Goal: Task Accomplishment & Management: Complete application form

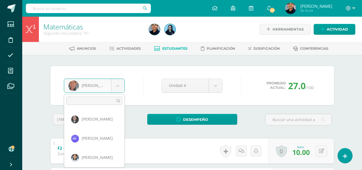
click at [79, 88] on body "Estudiantes Disciplina Asistencia Mis cursos Archivos Soporte Centro de ayuda Ú…" at bounding box center [181, 129] width 362 height 259
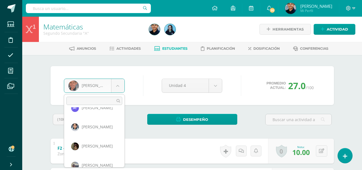
scroll to position [30, 0]
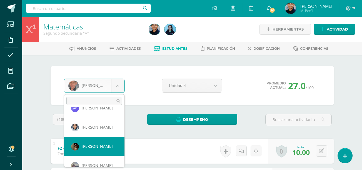
select select "656"
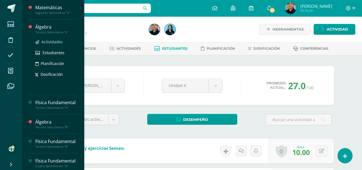
click at [52, 41] on span "Actividades" at bounding box center [51, 41] width 21 height 5
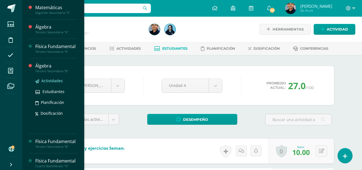
click at [56, 83] on span "Actividades" at bounding box center [51, 80] width 21 height 5
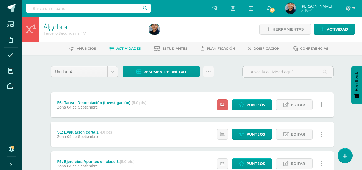
click at [121, 103] on div "F6: Tarea - Depreciación (investigación). (5.0 pts)" at bounding box center [101, 103] width 89 height 4
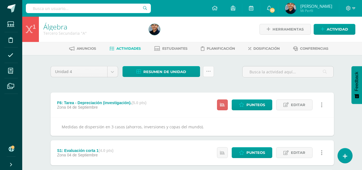
click at [210, 74] on link at bounding box center [208, 71] width 11 height 11
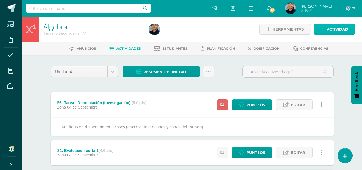
click at [327, 28] on span "Actividad" at bounding box center [337, 29] width 21 height 10
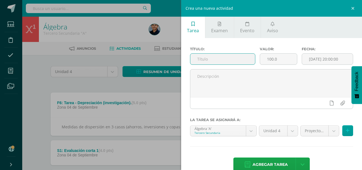
click at [230, 62] on input "text" at bounding box center [222, 59] width 65 height 11
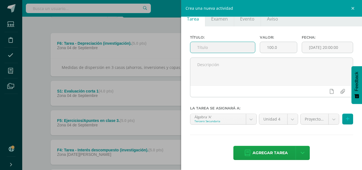
scroll to position [62, 0]
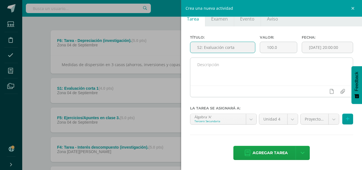
type input "S2: Evaluación corta"
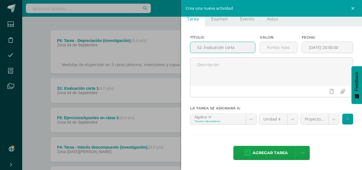
click at [241, 45] on input "S2: Evaluación corta" at bounding box center [222, 47] width 65 height 11
type input "S2: Evaluación corta 2"
click at [275, 52] on input "number" at bounding box center [278, 47] width 37 height 11
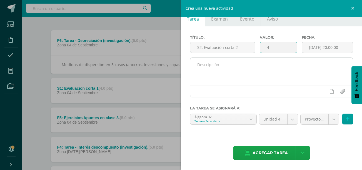
type input "4"
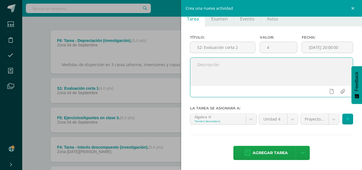
click at [255, 75] on textarea at bounding box center [271, 72] width 163 height 28
click at [325, 47] on input "[DATE] 20:00:00" at bounding box center [327, 47] width 51 height 11
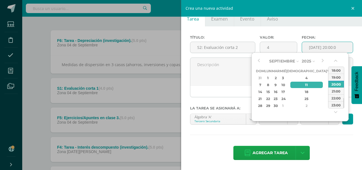
scroll to position [0, 0]
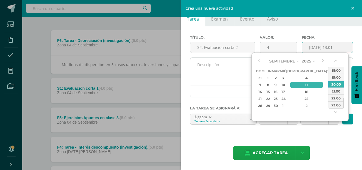
type input "2025-09-11 13:01"
click at [205, 78] on textarea at bounding box center [271, 72] width 163 height 28
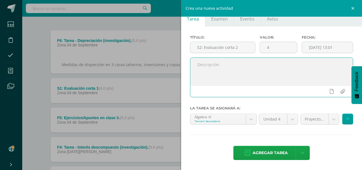
scroll to position [92, 0]
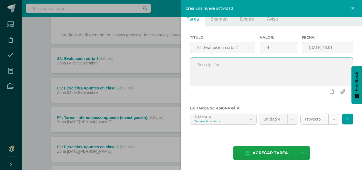
click at [306, 116] on body "Estudiantes Disciplina Asistencia Mis cursos Archivos Soporte Centro de ayuda Ú…" at bounding box center [181, 82] width 362 height 349
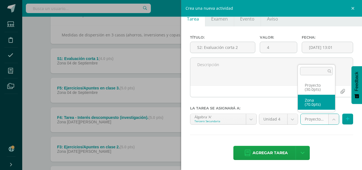
select select "48225"
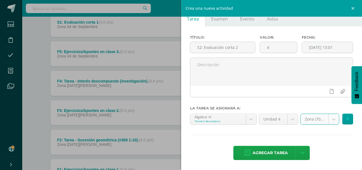
scroll to position [129, 0]
click at [346, 121] on icon at bounding box center [348, 119] width 4 height 5
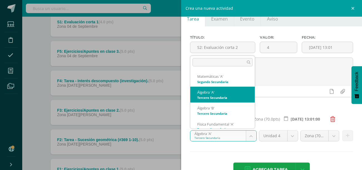
click at [249, 137] on body "Estudiantes Disciplina Asistencia Mis cursos Archivos Soporte Centro de ayuda Ú…" at bounding box center [181, 45] width 362 height 349
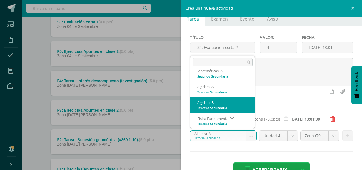
select select "30678"
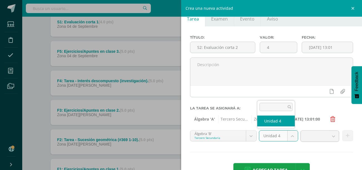
click at [289, 136] on body "Estudiantes Disciplina Asistencia Mis cursos Archivos Soporte Centro de ayuda Ú…" at bounding box center [181, 45] width 362 height 349
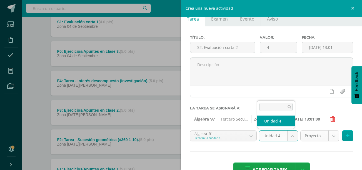
click at [309, 138] on body "Estudiantes Disciplina Asistencia Mis cursos Archivos Soporte Centro de ayuda Ú…" at bounding box center [181, 45] width 362 height 349
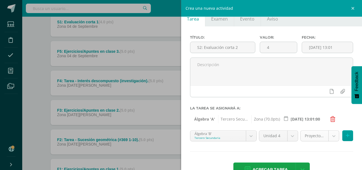
click at [309, 138] on body "Estudiantes Disciplina Asistencia Mis cursos Archivos Soporte Centro de ayuda Ú…" at bounding box center [181, 45] width 362 height 349
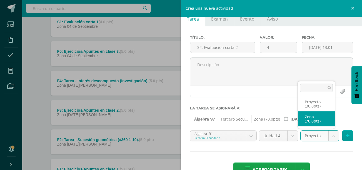
select select "48248"
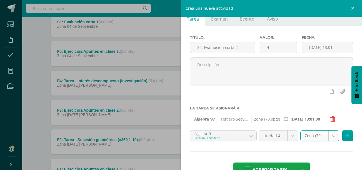
click at [322, 154] on div "Título: S2: Evaluación corta 2 Valor: 4 Fecha: 2025-09-11 13:01 La tarea se asi…" at bounding box center [271, 106] width 181 height 160
click at [346, 137] on icon at bounding box center [348, 135] width 4 height 5
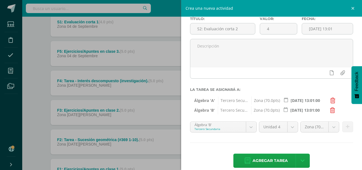
scroll to position [31, 0]
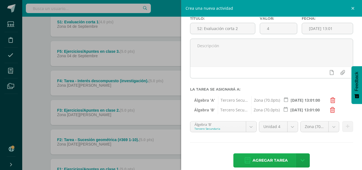
click at [263, 156] on span "Agregar tarea" at bounding box center [269, 161] width 35 height 14
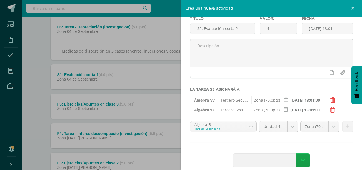
scroll to position [76, 0]
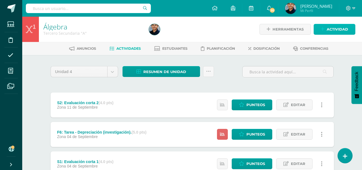
click at [330, 34] on span "Actividad" at bounding box center [337, 29] width 21 height 10
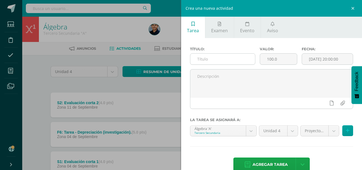
click at [212, 61] on input "text" at bounding box center [222, 59] width 65 height 11
paste input "F7: Ejercicios/Apuntes en clase 4."
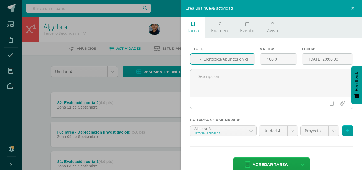
scroll to position [0, 11]
type input "F7: Ejercicios/Apuntes en clase 4."
drag, startPoint x: 279, startPoint y: 59, endPoint x: 234, endPoint y: 42, distance: 47.3
click at [234, 42] on div "Título: F7: Ejercicios/Apuntes en clase 4. Valor: 100.0 Fecha: 2025-09-11 20:00…" at bounding box center [271, 110] width 181 height 144
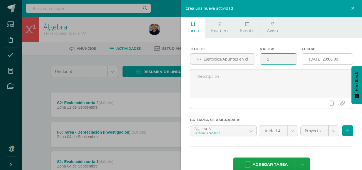
type input "5"
click at [324, 56] on input "[DATE] 20:00:00" at bounding box center [327, 59] width 51 height 11
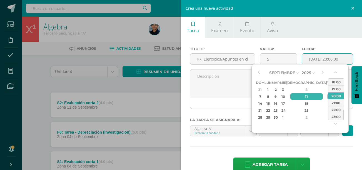
click at [327, 96] on div "12" at bounding box center [329, 96] width 5 height 6
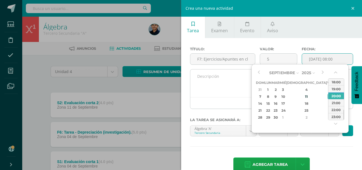
type input "2025-09-12 08:00"
click at [232, 85] on textarea at bounding box center [271, 83] width 163 height 28
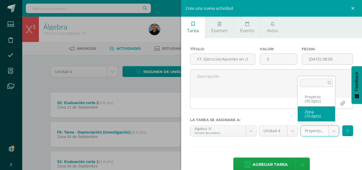
select select "48225"
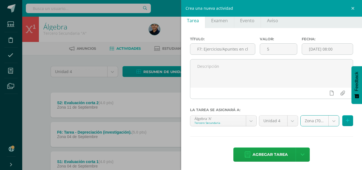
scroll to position [10, 0]
click at [346, 121] on icon at bounding box center [348, 120] width 4 height 5
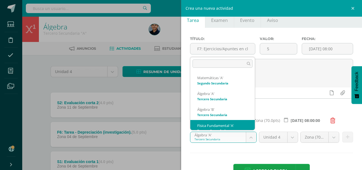
scroll to position [6, 0]
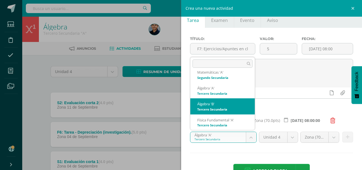
select select "30678"
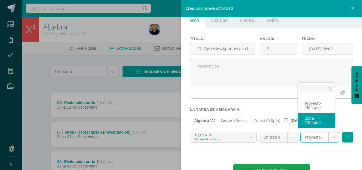
select select "48248"
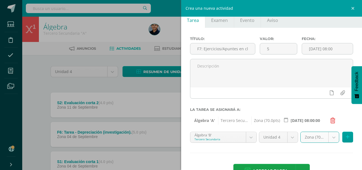
click at [315, 156] on div "Título: F7: Ejercicios/Apuntes en clase 4. Valor: 5 Fecha: 2025-09-12 08:00 La …" at bounding box center [271, 108] width 181 height 160
click at [346, 138] on icon at bounding box center [348, 137] width 4 height 5
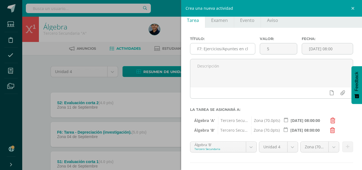
click at [224, 51] on input "F7: Ejercicios/Apuntes en clase 4." at bounding box center [222, 48] width 65 height 11
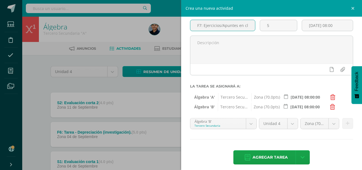
scroll to position [35, 0]
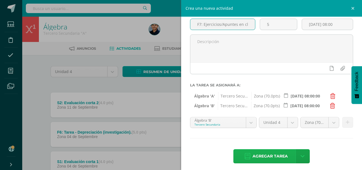
click at [272, 158] on span "Agregar tarea" at bounding box center [269, 156] width 35 height 14
